Goal: Task Accomplishment & Management: Manage account settings

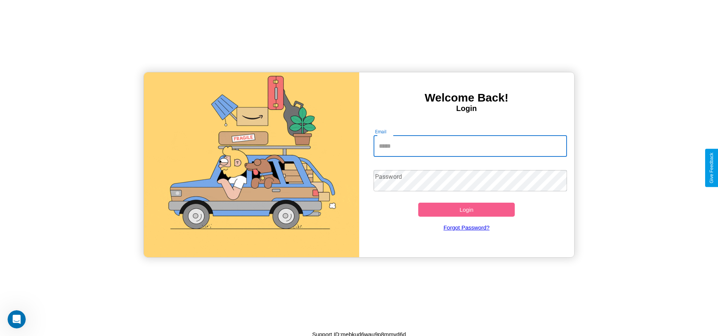
click at [470, 146] on input "Email" at bounding box center [469, 145] width 193 height 21
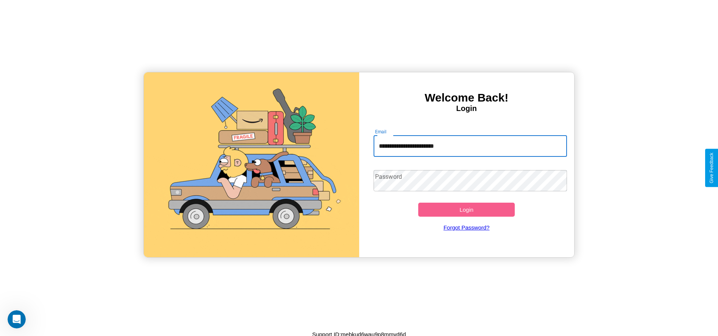
type input "**********"
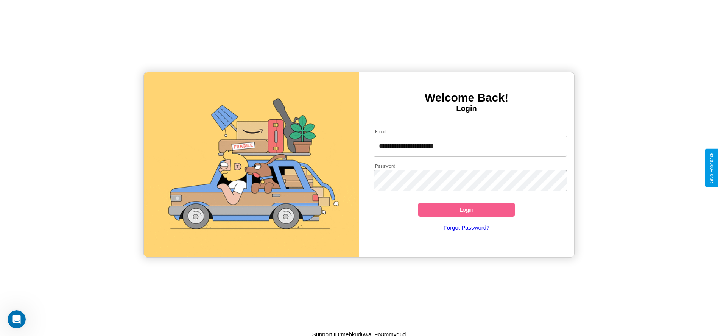
click at [466, 209] on button "Login" at bounding box center [466, 209] width 97 height 14
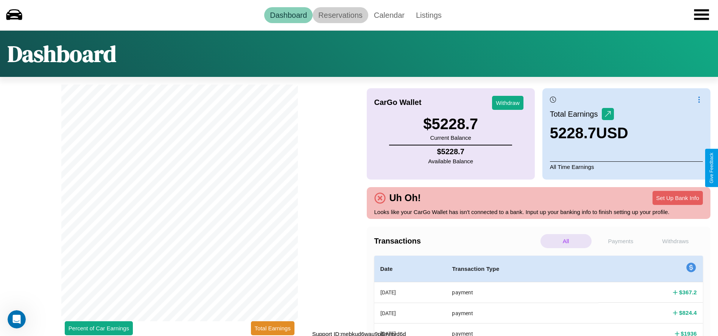
click at [340, 15] on link "Reservations" at bounding box center [340, 15] width 56 height 16
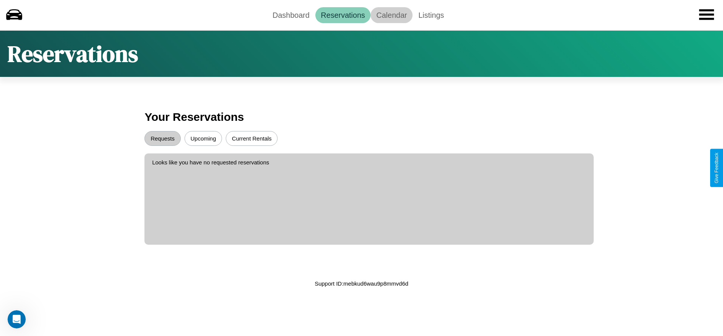
click at [392, 15] on link "Calendar" at bounding box center [392, 15] width 42 height 16
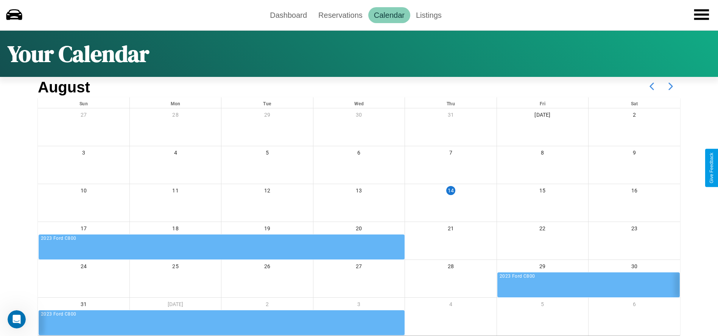
click at [670, 86] on icon at bounding box center [670, 86] width 19 height 19
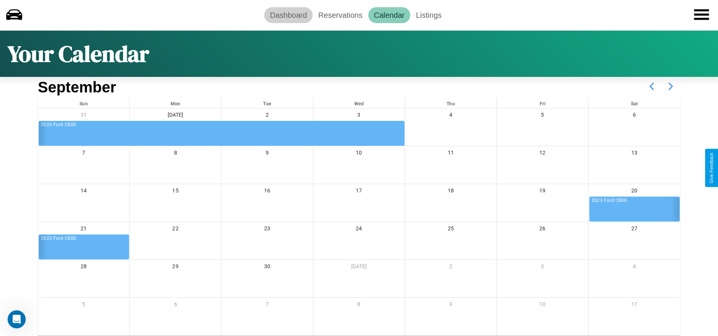
click at [288, 15] on link "Dashboard" at bounding box center [288, 15] width 48 height 16
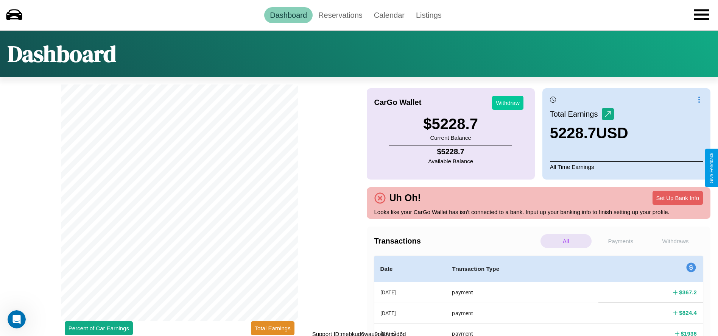
click at [507, 103] on button "Withdraw" at bounding box center [507, 103] width 31 height 14
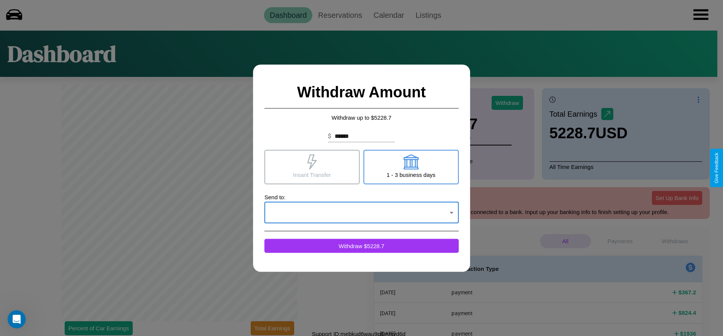
click div at bounding box center [361, 168] width 723 height 336
